Goal: Task Accomplishment & Management: Complete application form

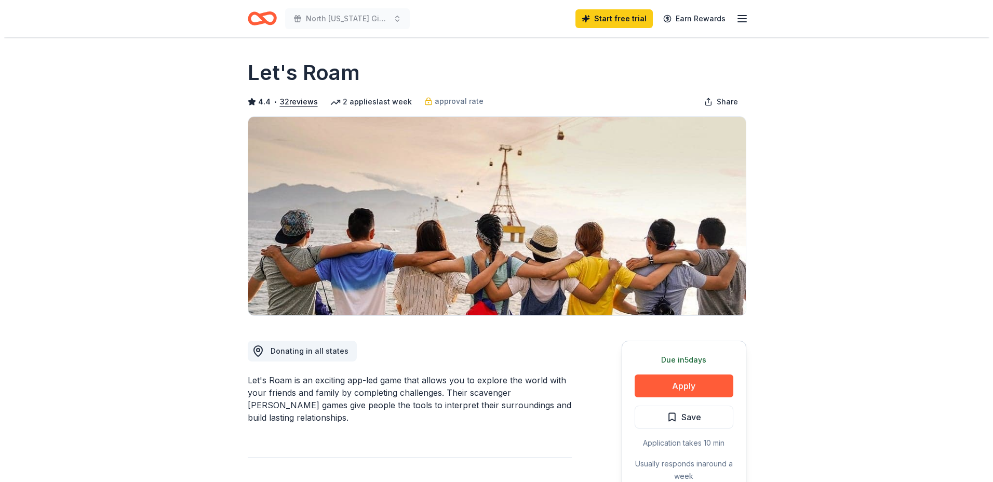
scroll to position [208, 0]
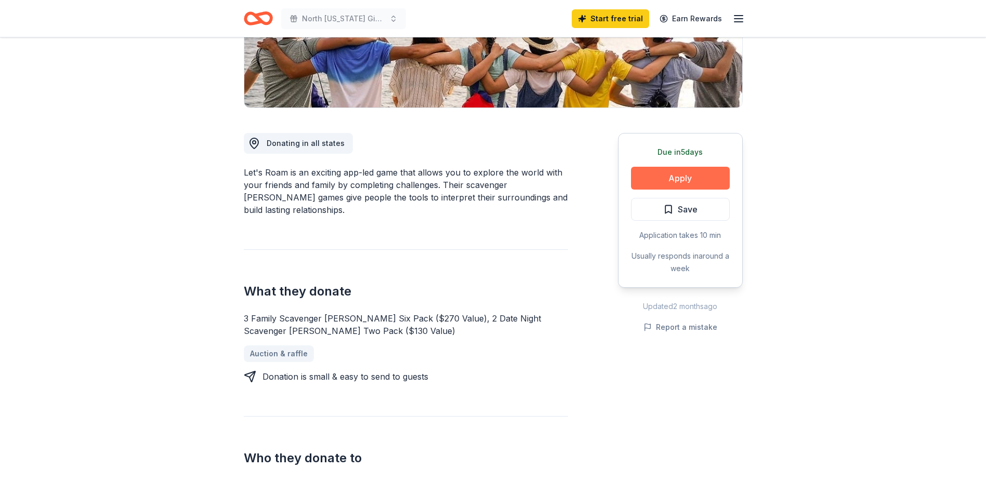
click at [697, 174] on button "Apply" at bounding box center [680, 178] width 99 height 23
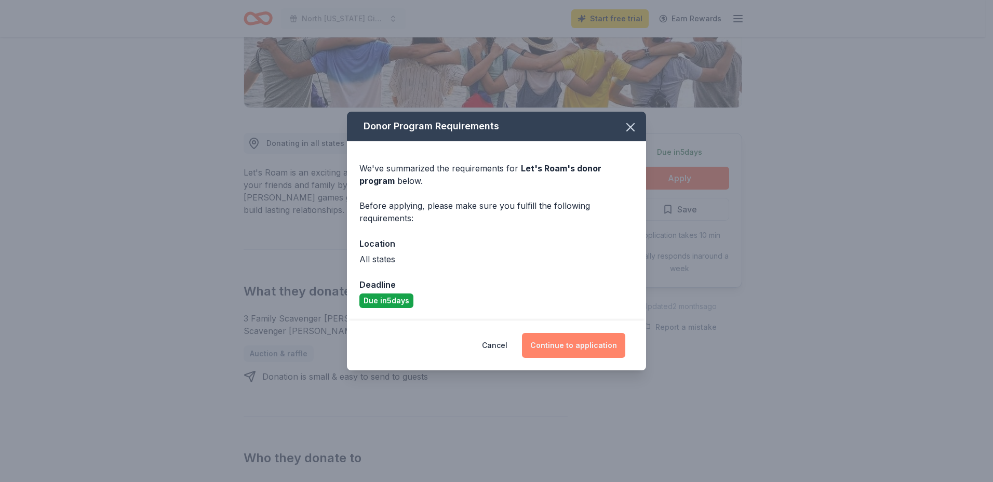
click at [579, 344] on button "Continue to application" at bounding box center [573, 345] width 103 height 25
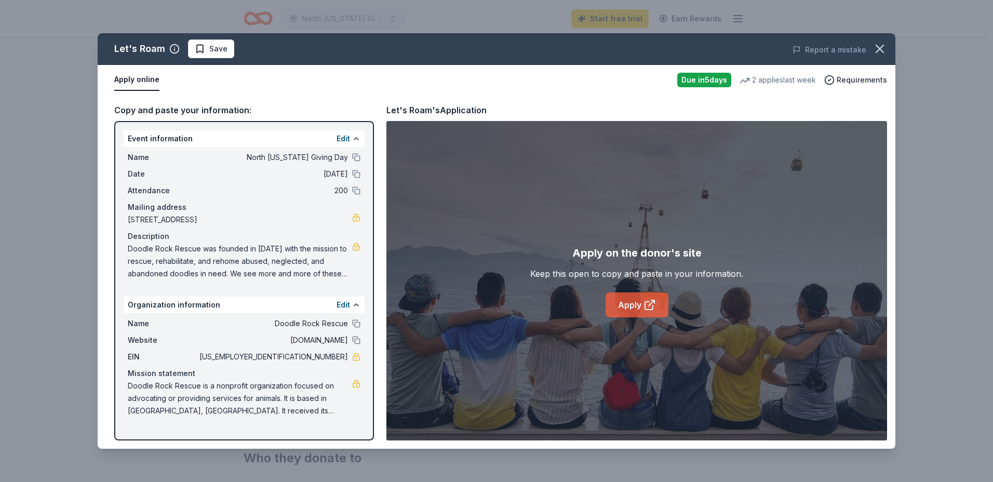
click at [630, 306] on link "Apply" at bounding box center [637, 305] width 63 height 25
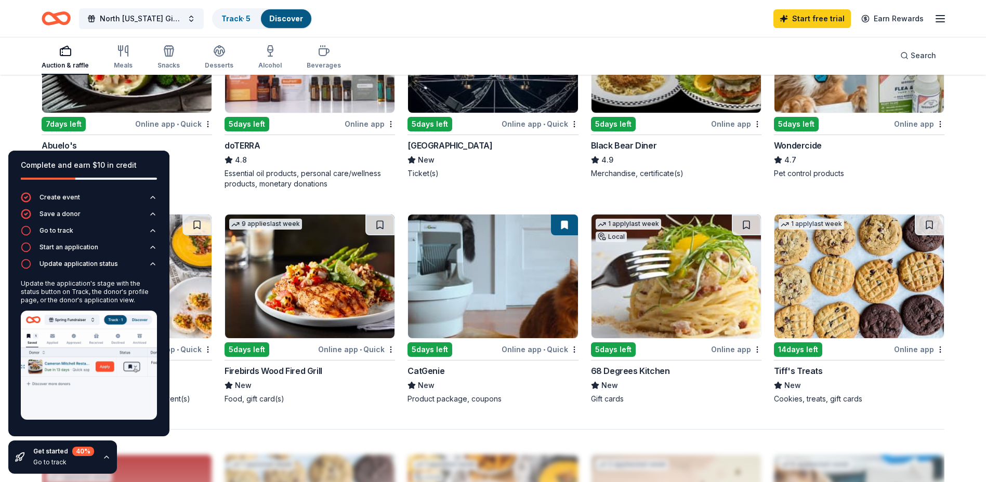
scroll to position [435, 0]
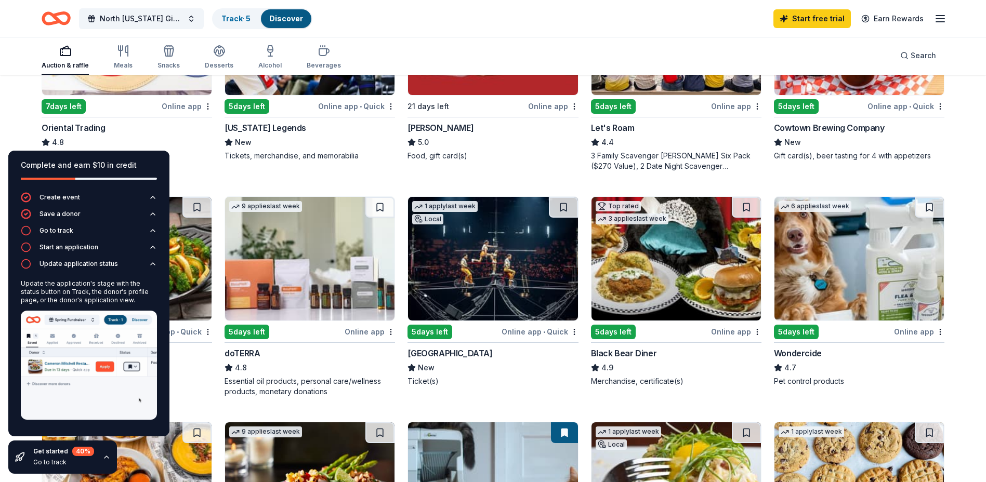
click at [106, 457] on icon "button" at bounding box center [106, 457] width 4 height 2
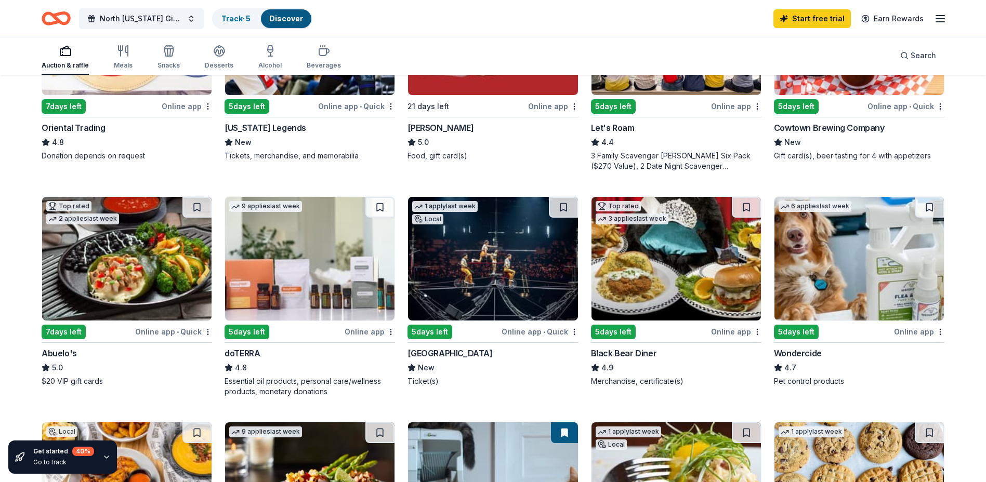
click at [486, 232] on img at bounding box center [492, 259] width 169 height 124
click at [294, 273] on img at bounding box center [309, 259] width 169 height 124
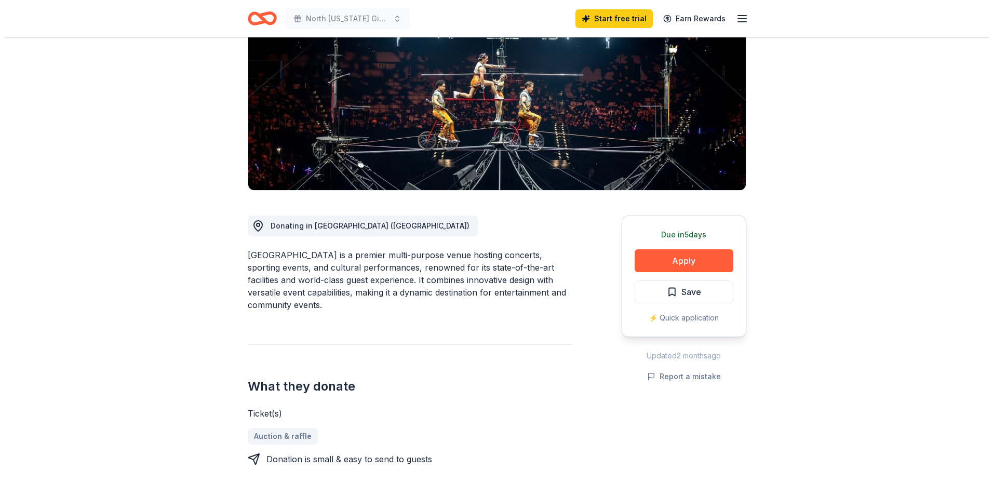
scroll to position [156, 0]
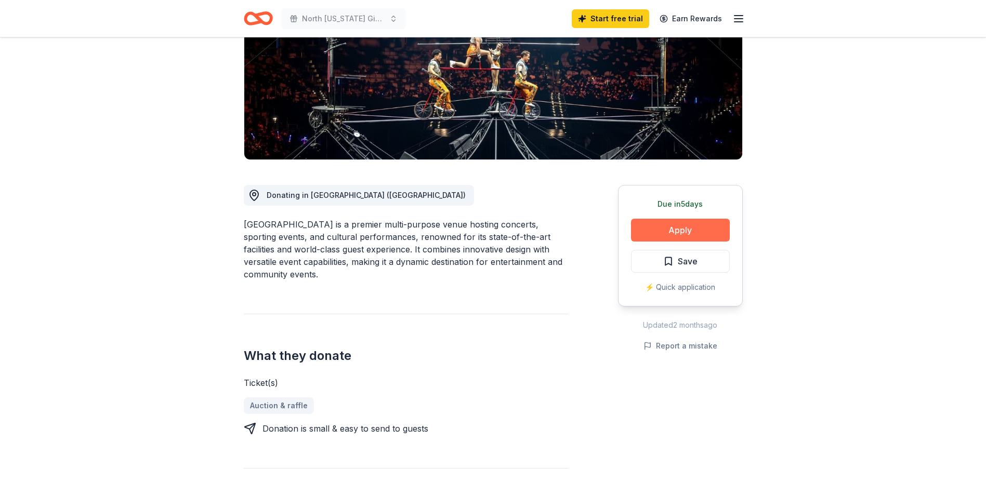
click at [683, 234] on button "Apply" at bounding box center [680, 230] width 99 height 23
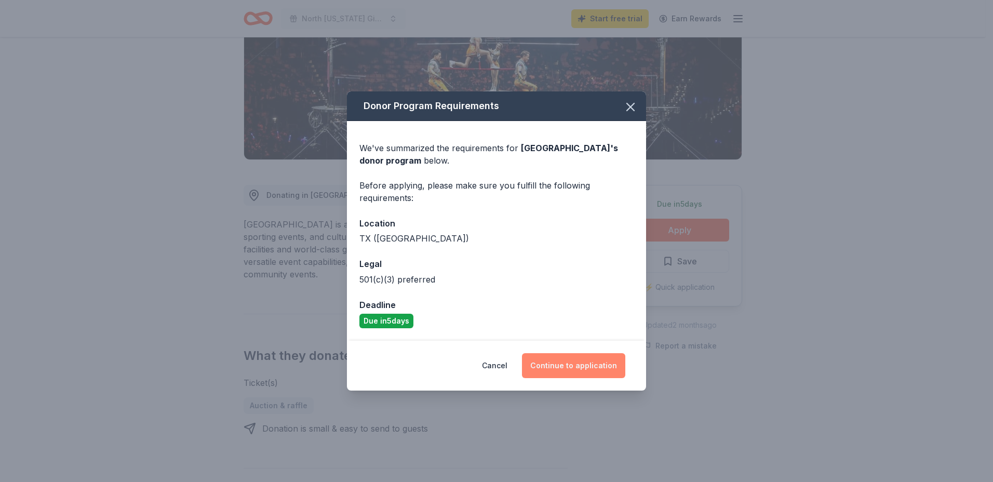
click at [582, 374] on button "Continue to application" at bounding box center [573, 365] width 103 height 25
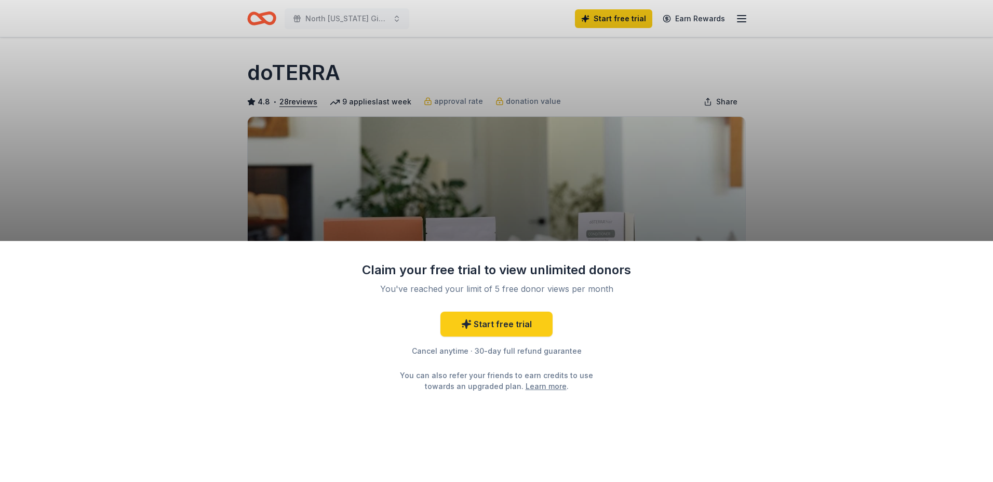
click at [883, 105] on div "Claim your free trial to view unlimited donors You've reached your limit of 5 f…" at bounding box center [496, 241] width 993 height 482
click at [409, 170] on div "Claim your free trial to view unlimited donors You've reached your limit of 5 f…" at bounding box center [496, 241] width 993 height 482
